Goal: Task Accomplishment & Management: Manage account settings

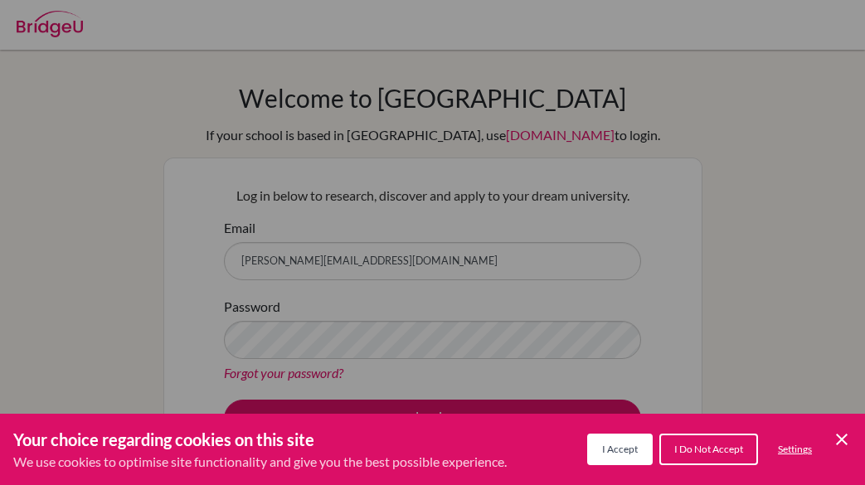
click at [646, 448] on button "I Accept" at bounding box center [620, 450] width 66 height 32
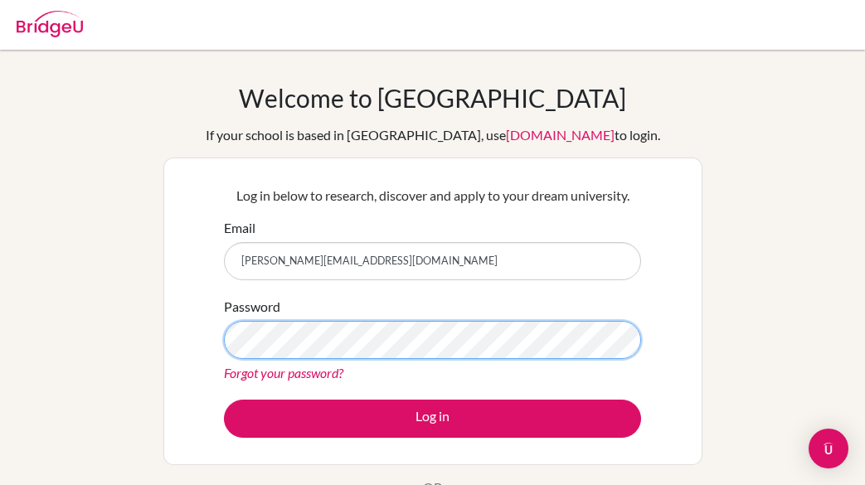
click at [224, 400] on button "Log in" at bounding box center [432, 419] width 417 height 38
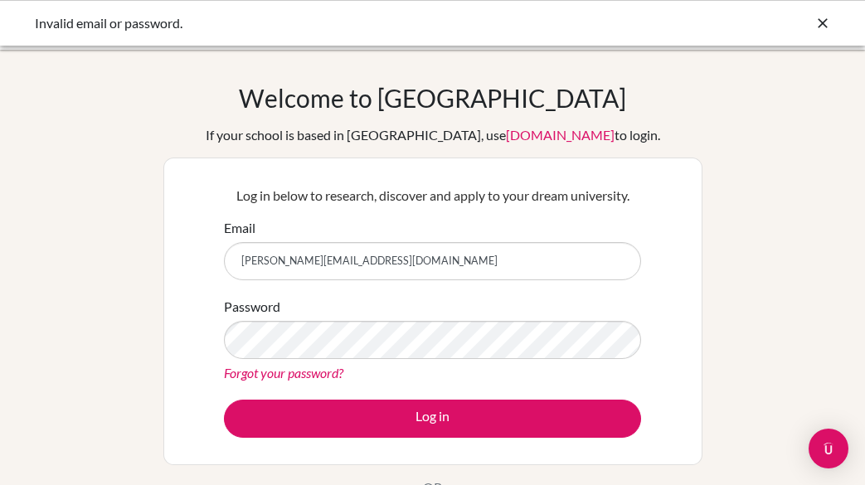
click at [383, 363] on div "Forgot your password?" at bounding box center [432, 373] width 417 height 20
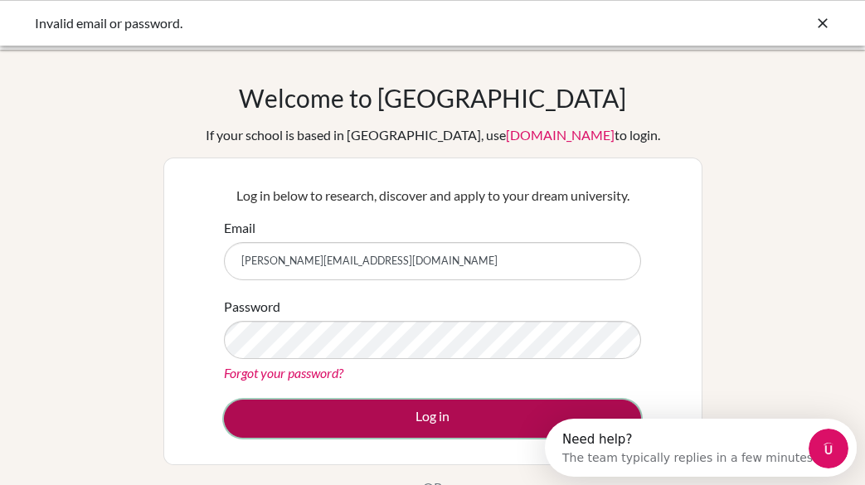
click at [333, 407] on button "Log in" at bounding box center [432, 419] width 417 height 38
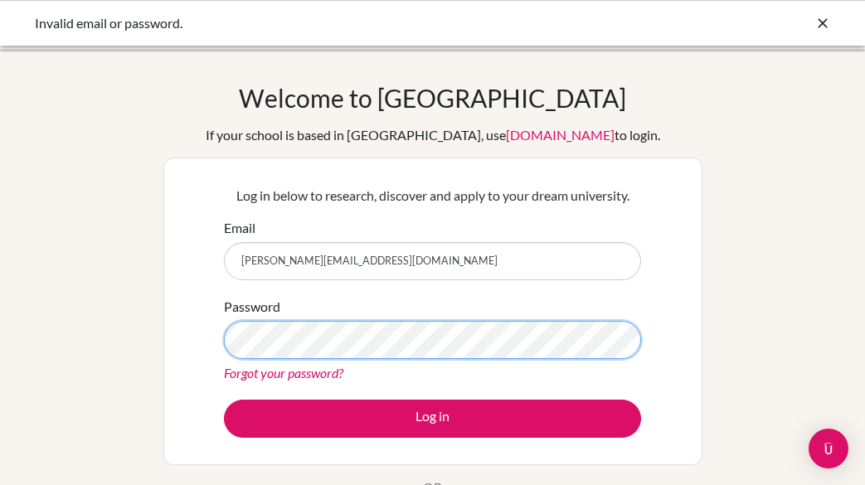
click at [224, 400] on button "Log in" at bounding box center [432, 419] width 417 height 38
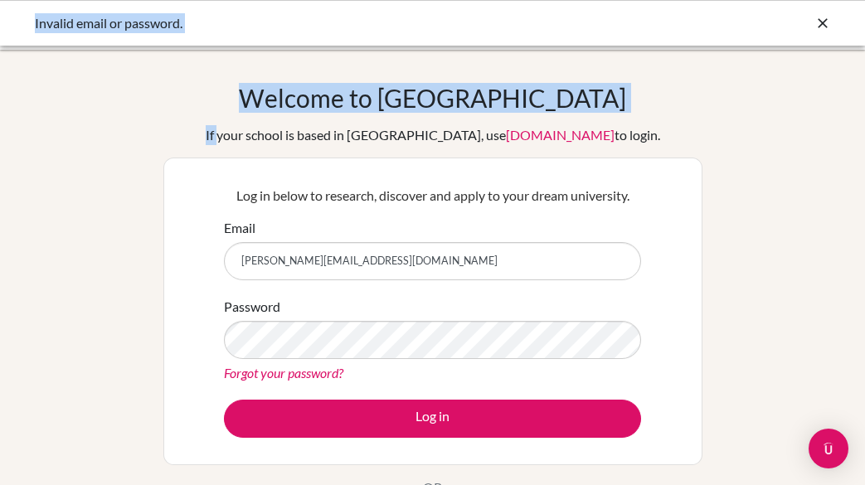
drag, startPoint x: 256, startPoint y: 129, endPoint x: 322, endPoint y: 40, distance: 111.0
click at [322, 46] on body "Invalid email or password. Your browser is not supported by BridgeU. Please use…" at bounding box center [432, 242] width 865 height 485
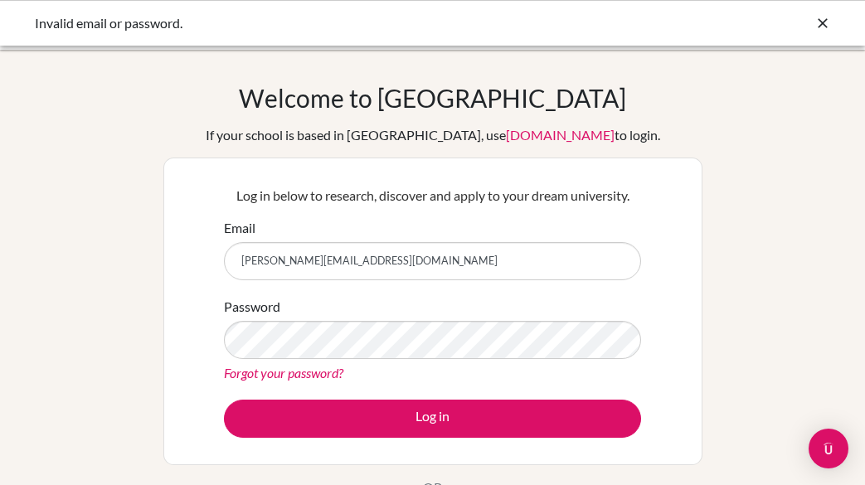
click at [182, 150] on div "Welcome to BridgeU If your school is based in China, use app.bridge-u.com.cn to…" at bounding box center [432, 313] width 539 height 460
click at [401, 234] on div "[PERSON_NAME] [PERSON_NAME][EMAIL_ADDRESS][DOMAIN_NAME]" at bounding box center [432, 249] width 417 height 62
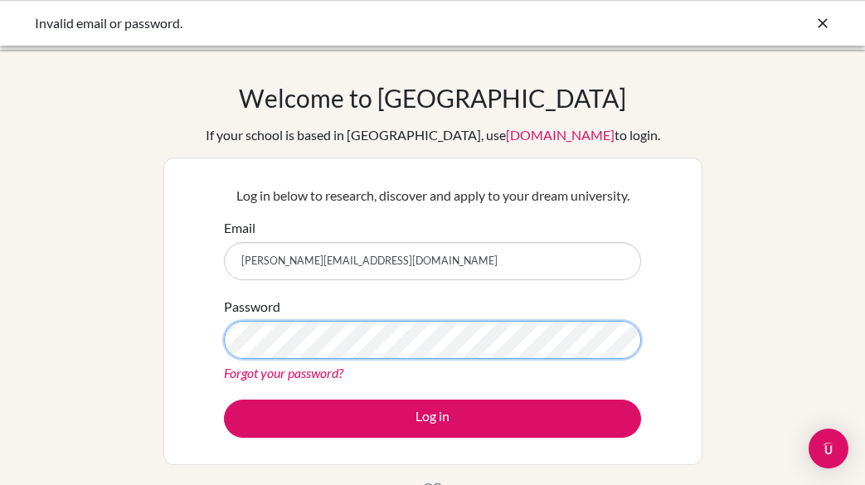
click at [224, 400] on button "Log in" at bounding box center [432, 419] width 417 height 38
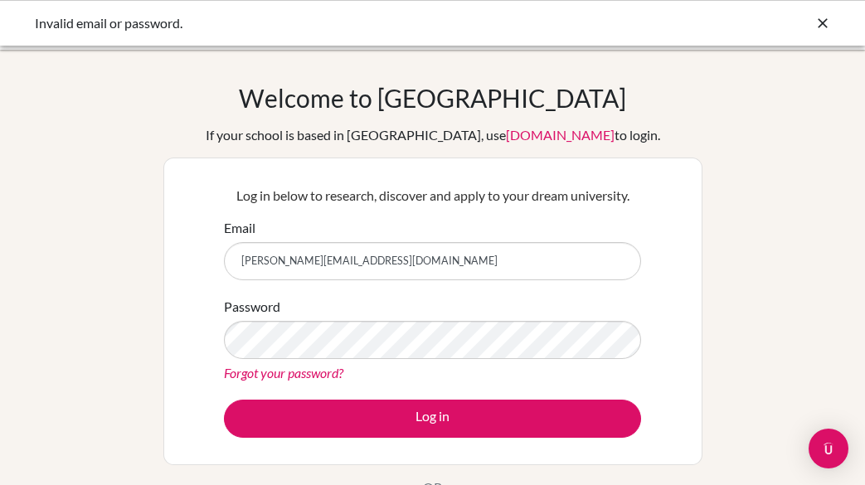
click at [295, 371] on link "Forgot your password?" at bounding box center [283, 373] width 119 height 16
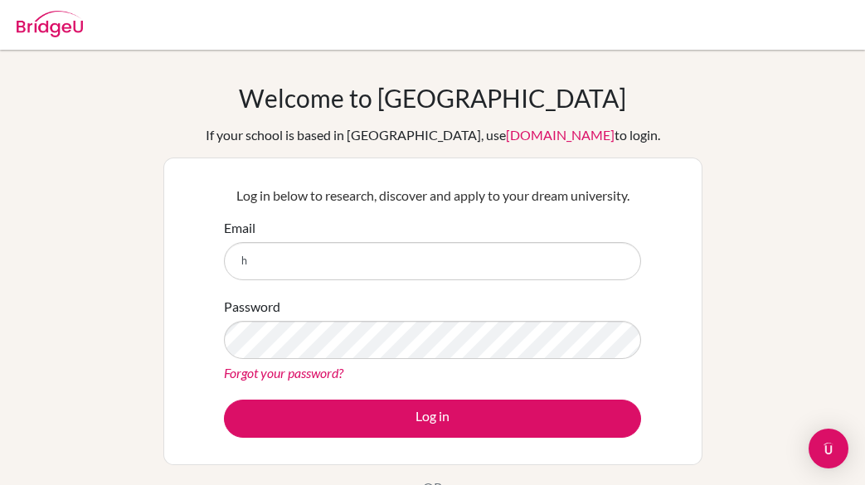
type input "[PERSON_NAME][EMAIL_ADDRESS][DOMAIN_NAME]"
click at [278, 382] on div "Forgot your password?" at bounding box center [432, 373] width 417 height 20
click at [280, 376] on link "Forgot your password?" at bounding box center [283, 373] width 119 height 16
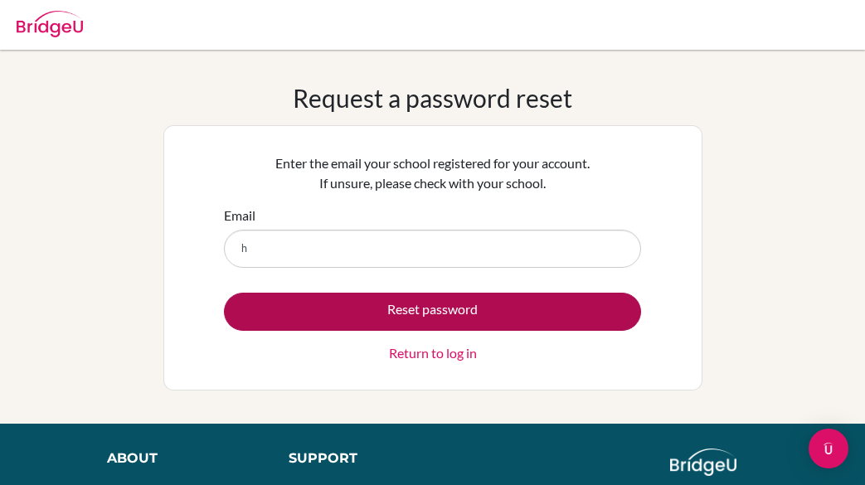
type input "[PERSON_NAME][EMAIL_ADDRESS][DOMAIN_NAME]"
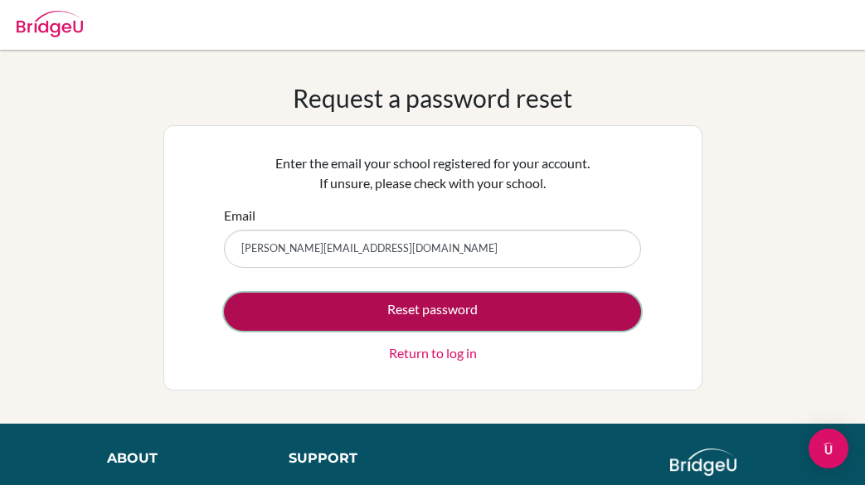
click at [390, 316] on button "Reset password" at bounding box center [432, 312] width 417 height 38
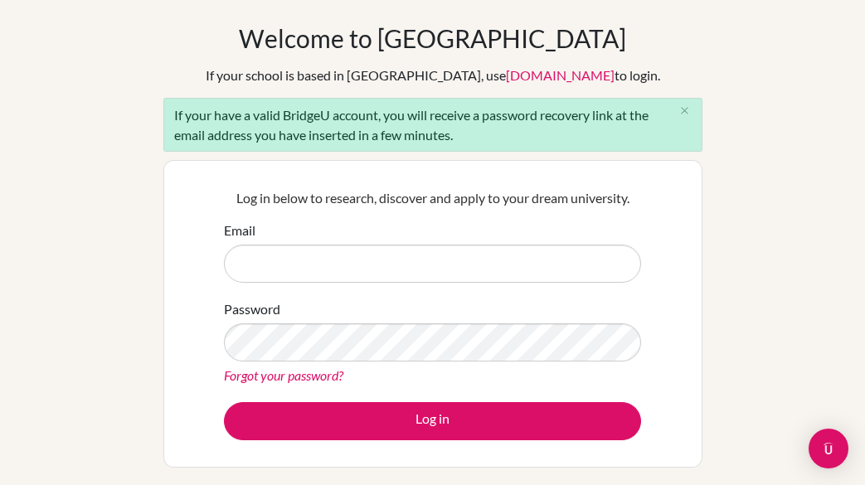
scroll to position [83, 0]
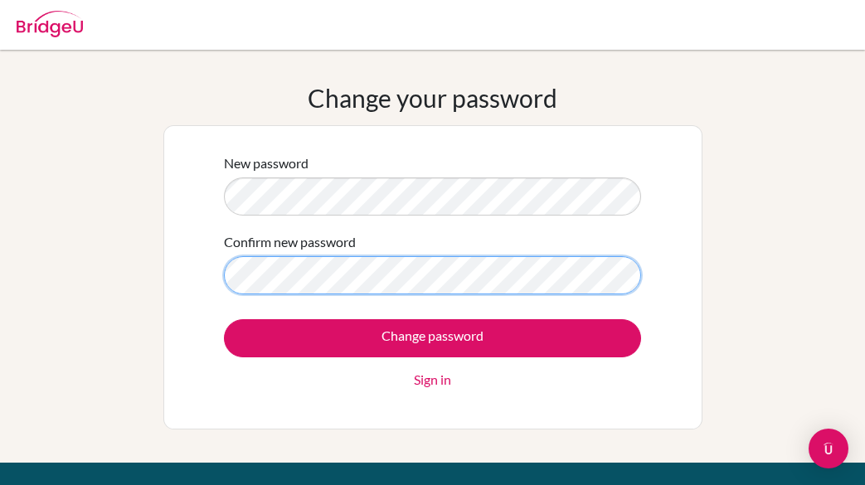
click at [224, 319] on input "Change password" at bounding box center [432, 338] width 417 height 38
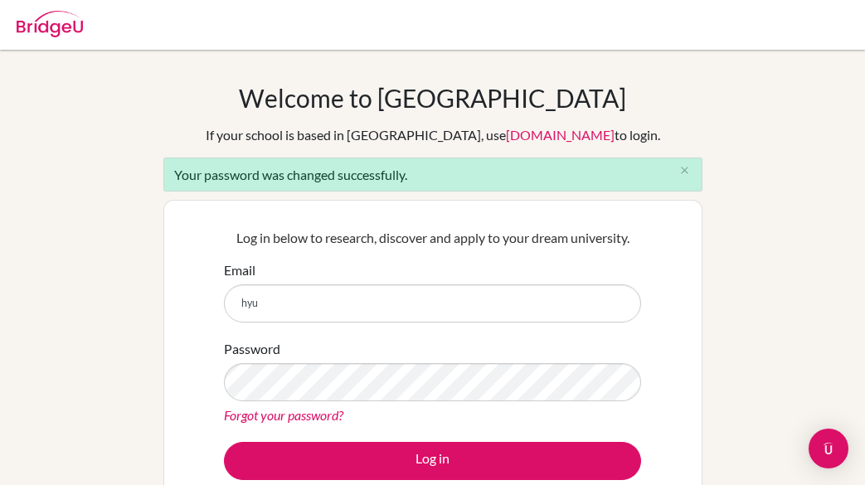
type input "[PERSON_NAME][EMAIL_ADDRESS][DOMAIN_NAME]"
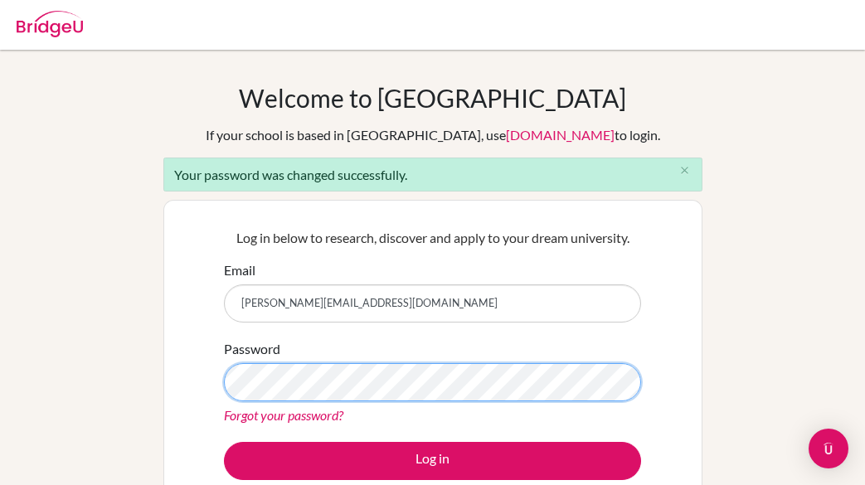
click at [224, 442] on button "Log in" at bounding box center [432, 461] width 417 height 38
